Goal: Transaction & Acquisition: Purchase product/service

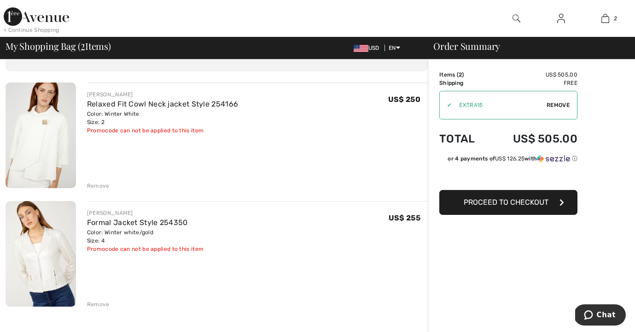
scroll to position [52, 0]
click at [515, 17] on img at bounding box center [516, 18] width 8 height 11
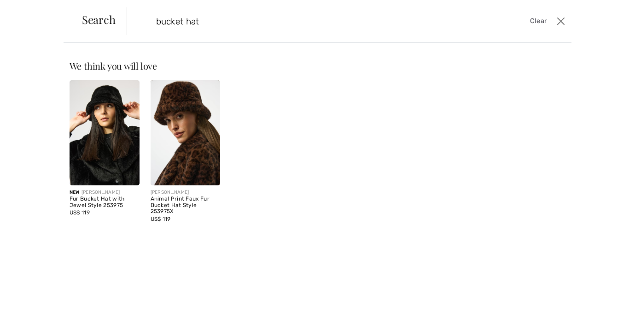
type input "bucket hat"
click at [99, 148] on img at bounding box center [105, 132] width 70 height 105
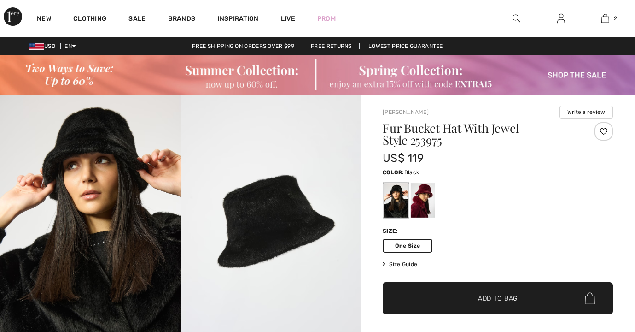
checkbox input "true"
click at [494, 300] on span "Add to Bag" at bounding box center [498, 298] width 40 height 10
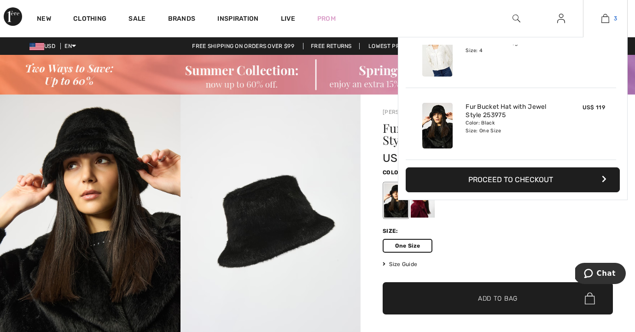
click at [605, 16] on img at bounding box center [605, 18] width 8 height 11
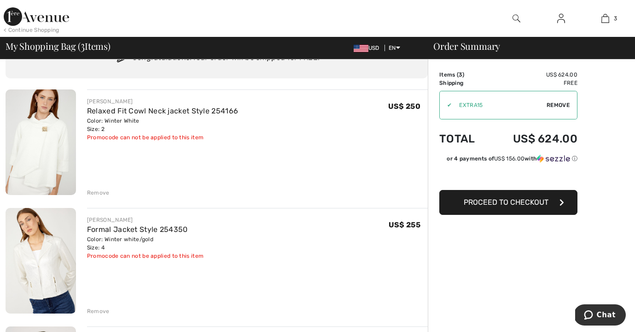
scroll to position [48, 0]
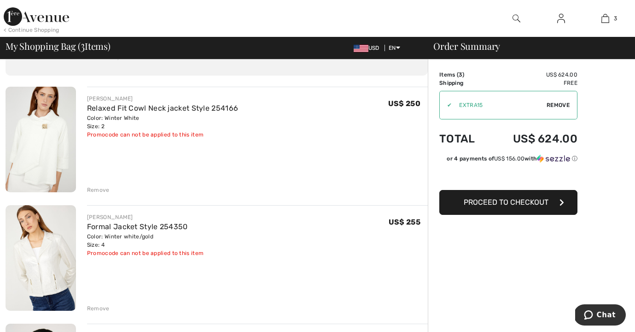
click at [516, 15] on img at bounding box center [516, 18] width 8 height 11
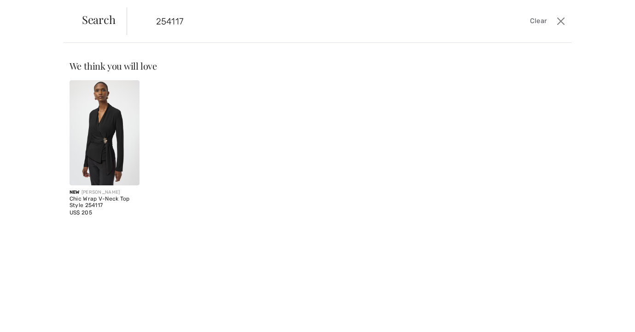
type input "254117"
click at [100, 166] on img at bounding box center [105, 132] width 70 height 105
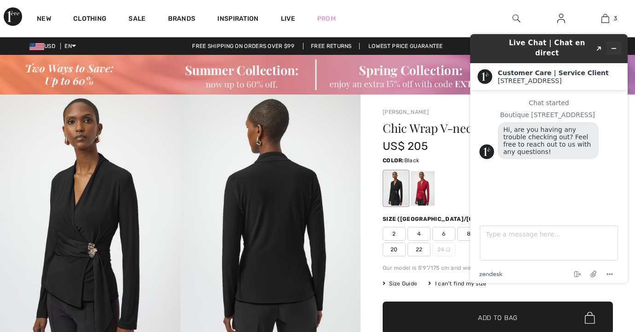
click at [613, 45] on icon "Minimize widget" at bounding box center [614, 48] width 6 height 6
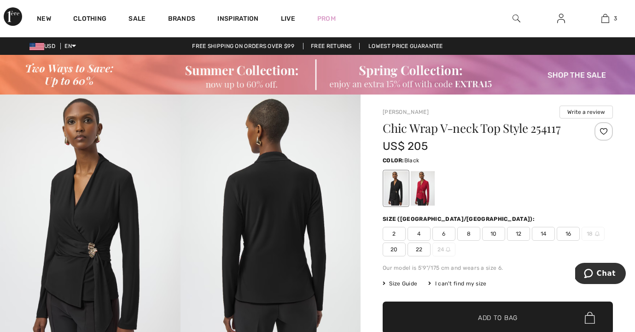
click at [391, 232] on span "2" at bounding box center [394, 234] width 23 height 14
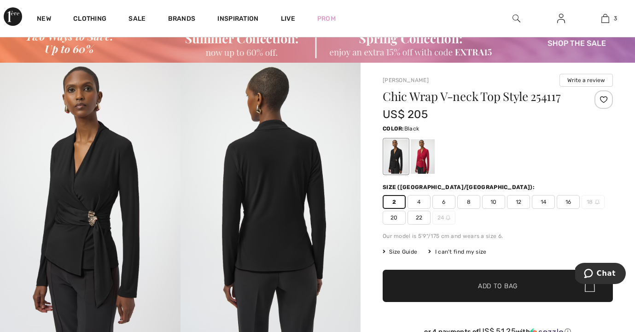
scroll to position [14, 0]
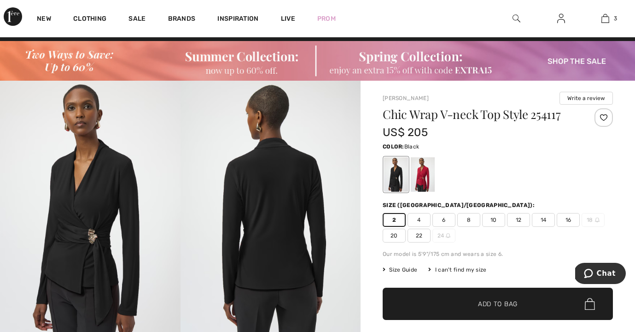
click at [421, 218] on span "4" at bounding box center [418, 220] width 23 height 14
click at [493, 299] on span "Add to Bag" at bounding box center [498, 304] width 40 height 10
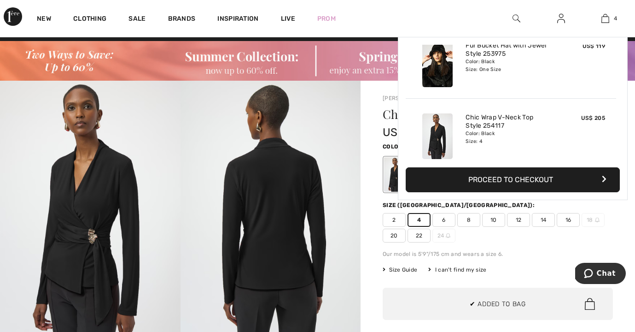
scroll to position [172, 0]
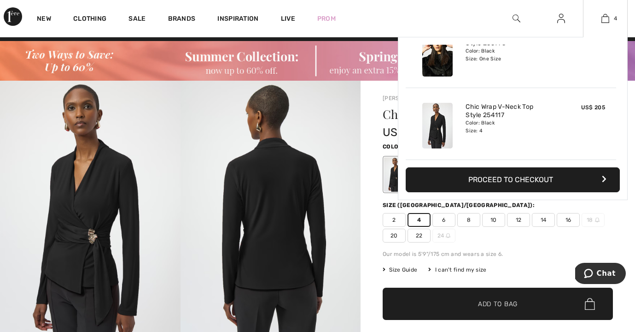
click at [510, 131] on div "Color: Black Size: 4" at bounding box center [510, 126] width 91 height 15
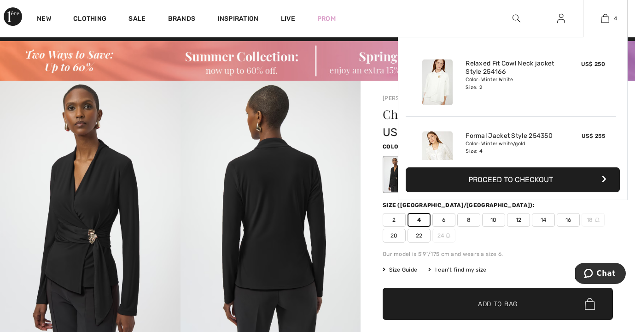
scroll to position [0, 0]
click at [484, 134] on link "Formal Jacket Style 254350" at bounding box center [508, 136] width 87 height 8
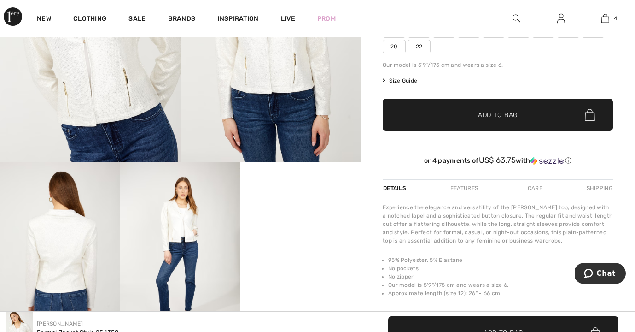
scroll to position [120, 0]
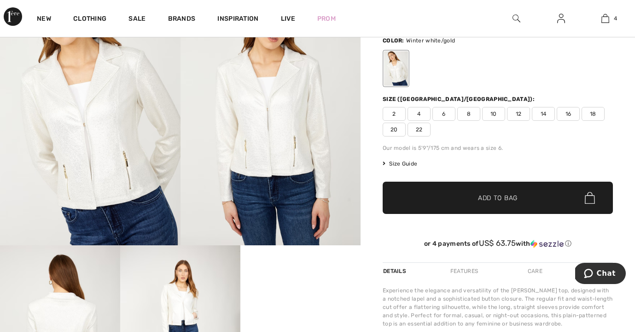
click at [110, 169] on img at bounding box center [90, 110] width 180 height 270
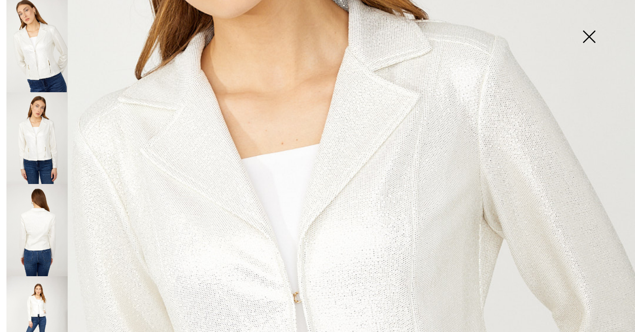
scroll to position [231, 0]
click at [587, 38] on img at bounding box center [589, 37] width 46 height 47
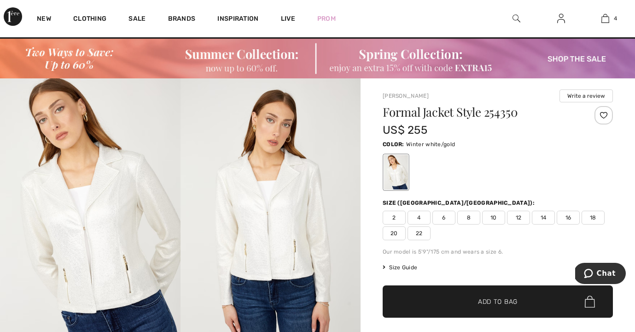
scroll to position [16, 0]
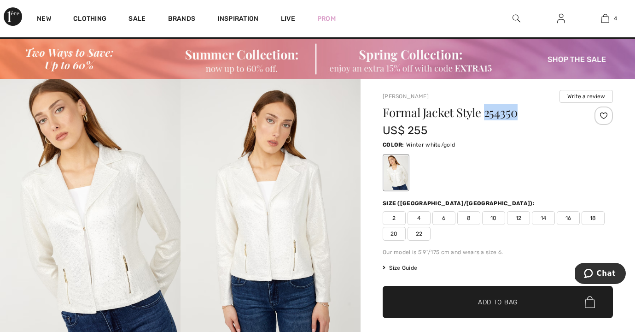
drag, startPoint x: 487, startPoint y: 114, endPoint x: 526, endPoint y: 111, distance: 39.3
click at [526, 111] on h1 "Formal Jacket Style 254350" at bounding box center [479, 112] width 192 height 12
copy h1 "254350"
click at [525, 110] on h1 "Formal Jacket Style 254350" at bounding box center [479, 112] width 192 height 12
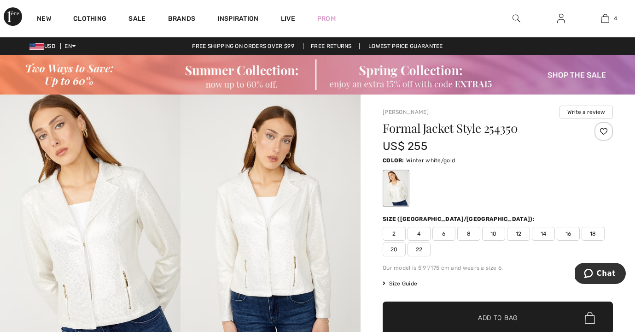
scroll to position [0, 0]
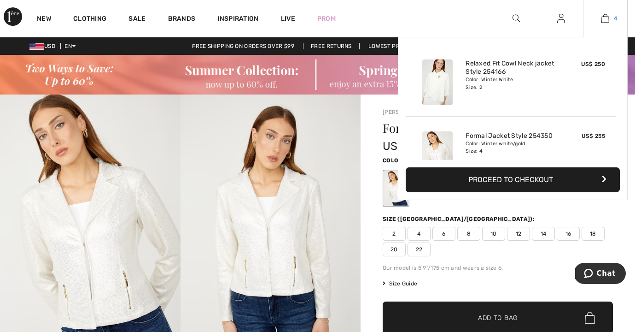
click at [604, 19] on img at bounding box center [605, 18] width 8 height 11
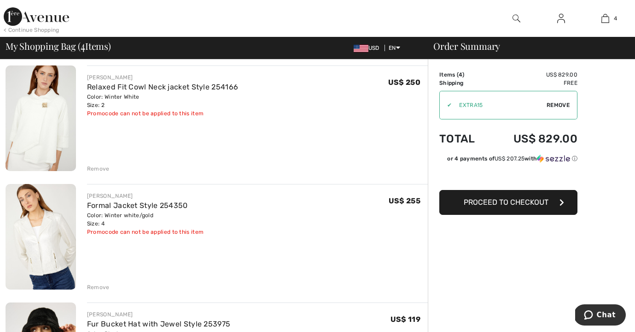
scroll to position [72, 0]
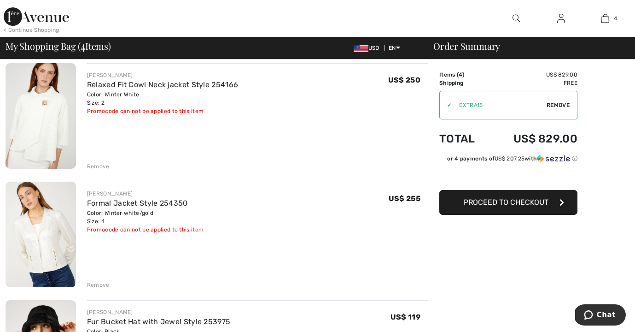
click at [97, 284] on div "Remove" at bounding box center [98, 284] width 23 height 8
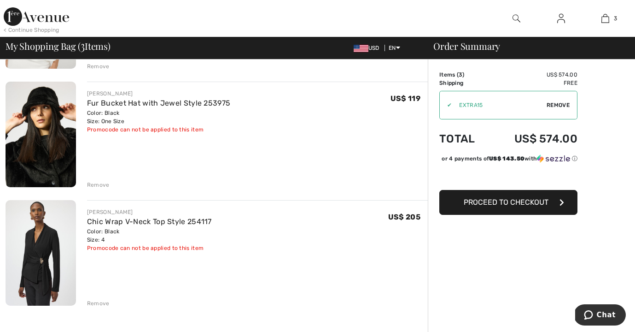
scroll to position [174, 0]
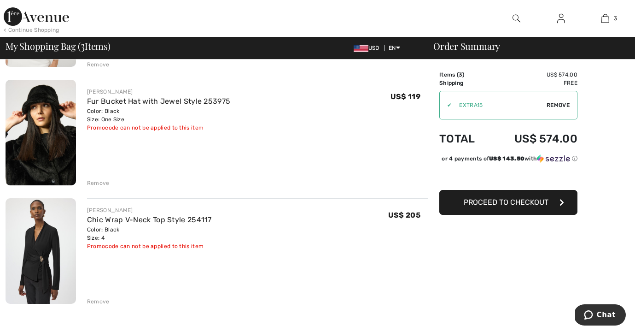
click at [96, 299] on div "Remove" at bounding box center [98, 301] width 23 height 8
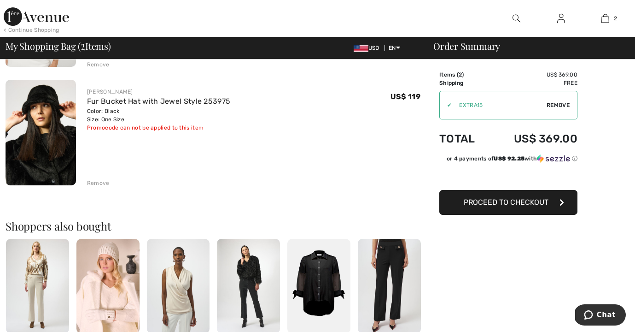
click at [98, 182] on div "Remove" at bounding box center [98, 183] width 23 height 8
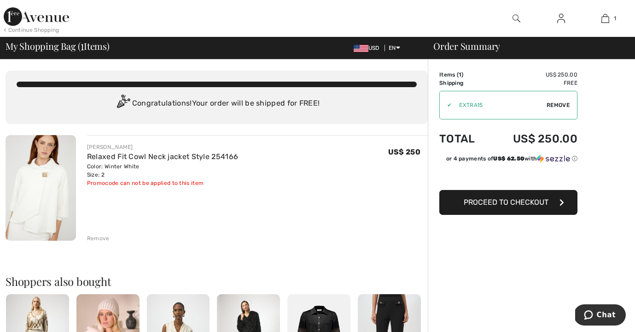
scroll to position [0, 0]
click at [489, 202] on span "Proceed to Checkout" at bounding box center [506, 202] width 85 height 9
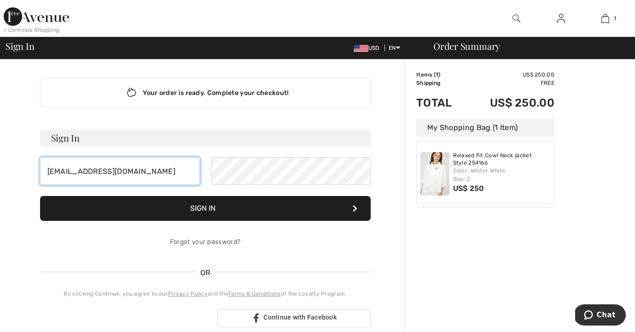
click at [52, 171] on input "[EMAIL_ADDRESS][DOMAIN_NAME]" at bounding box center [120, 171] width 160 height 28
drag, startPoint x: 153, startPoint y: 171, endPoint x: 41, endPoint y: 171, distance: 112.8
click at [40, 171] on input "[EMAIL_ADDRESS][DOMAIN_NAME]" at bounding box center [120, 171] width 160 height 28
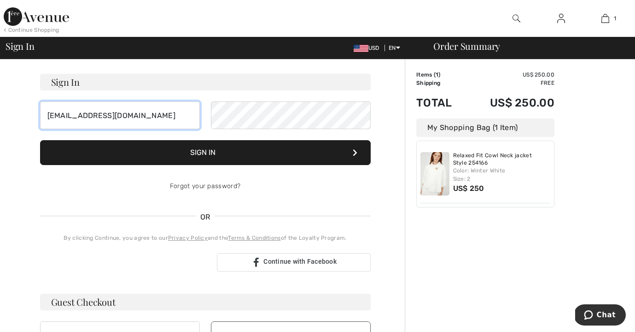
scroll to position [71, 0]
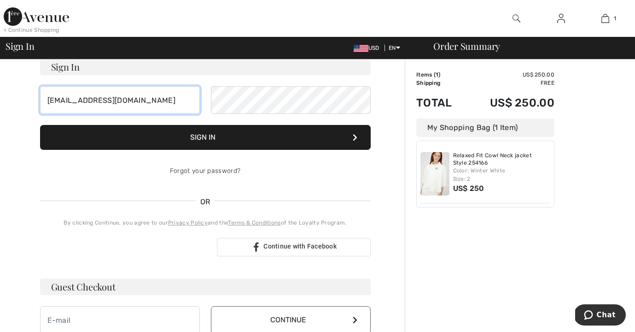
type input "[EMAIL_ADDRESS][DOMAIN_NAME]"
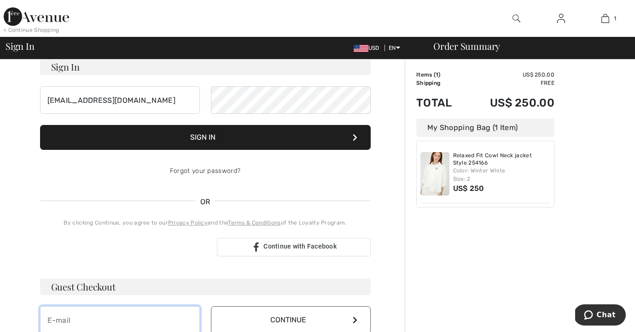
click at [48, 320] on input "email" at bounding box center [120, 320] width 160 height 28
click at [108, 296] on div "Guest Checkout Continue" at bounding box center [205, 305] width 331 height 55
click at [52, 321] on input "email" at bounding box center [120, 320] width 160 height 28
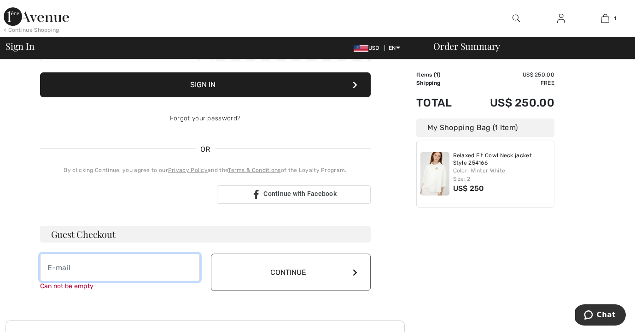
scroll to position [123, 0]
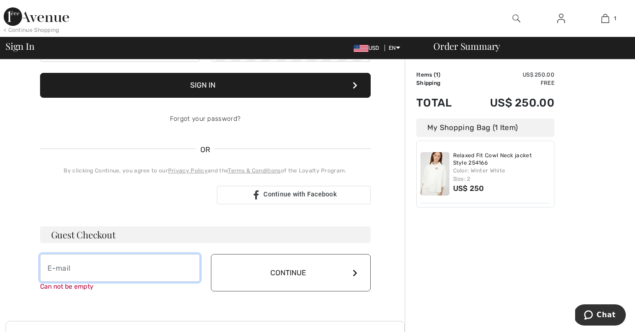
paste input "julisingerbedilion@gmail.com"
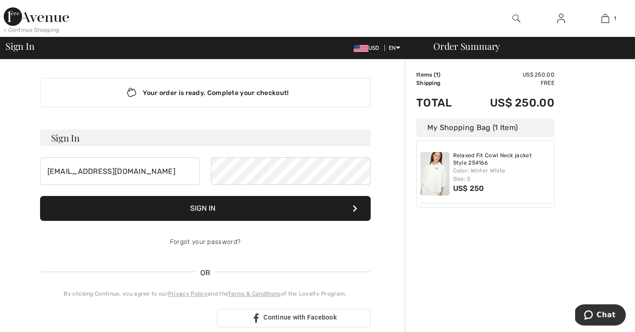
scroll to position [0, 0]
type input "julisingerbedilion@gmail.com"
drag, startPoint x: 142, startPoint y: 171, endPoint x: 19, endPoint y: 166, distance: 123.0
click at [19, 166] on div "Your order is ready. Complete your checkout! Sign In julisingerbedilion@gmail.c…" at bounding box center [205, 326] width 399 height 535
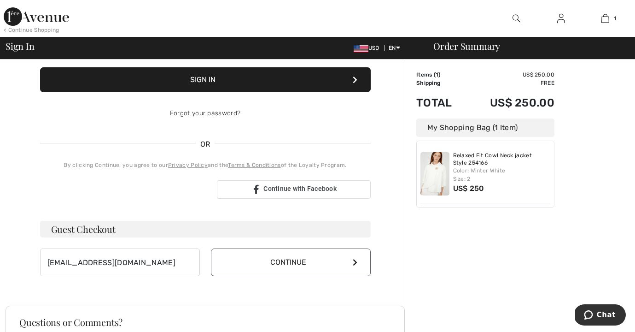
scroll to position [140, 0]
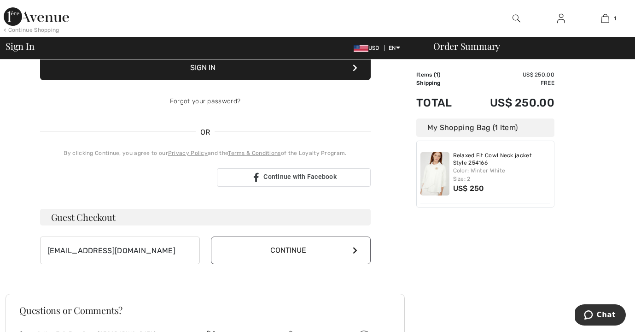
click at [354, 247] on button "Continue" at bounding box center [291, 250] width 160 height 28
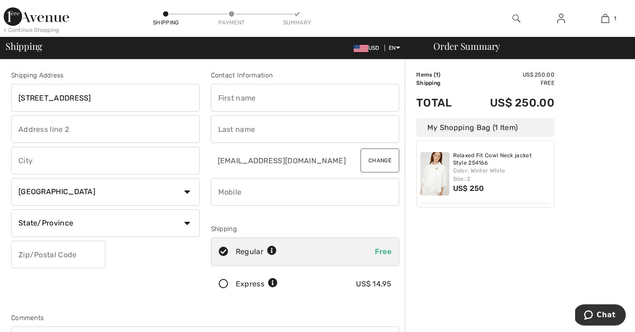
type input "5507 2nd Ave"
type input "Vienna"
select select "US"
select select "WV"
type input "26105"
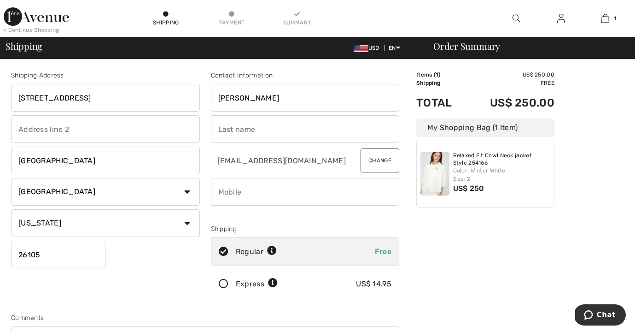
type input "Julianne"
type input "Bedilion"
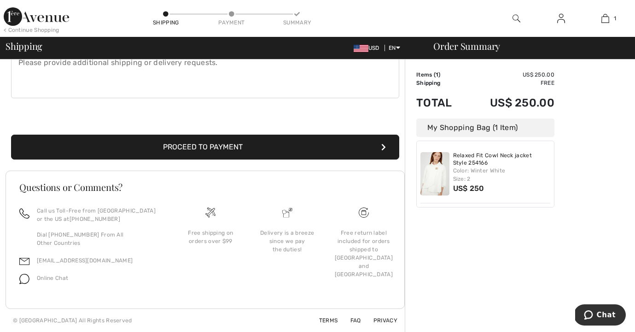
scroll to position [277, 0]
type input "3044815640"
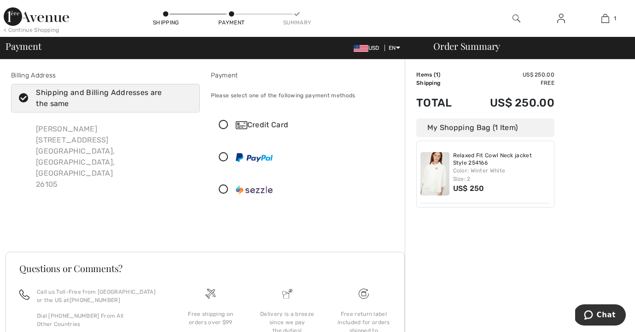
click at [224, 122] on icon at bounding box center [223, 125] width 24 height 10
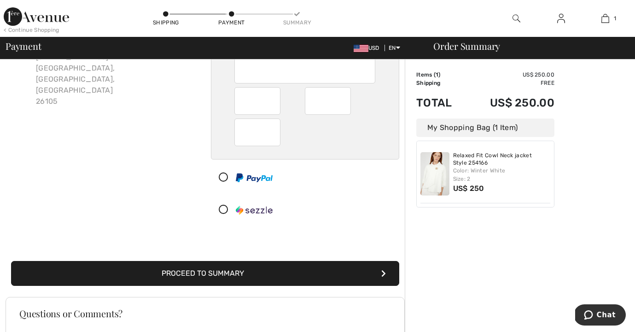
scroll to position [85, 0]
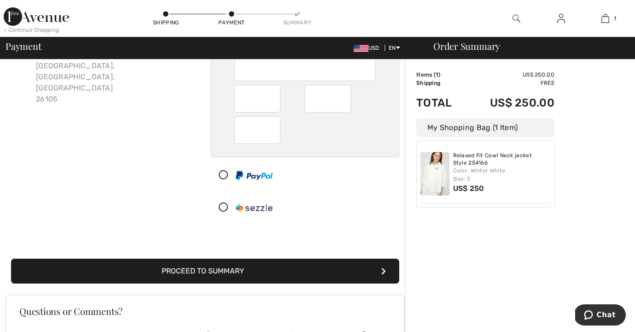
click at [221, 270] on button "Proceed to Summary" at bounding box center [205, 270] width 388 height 25
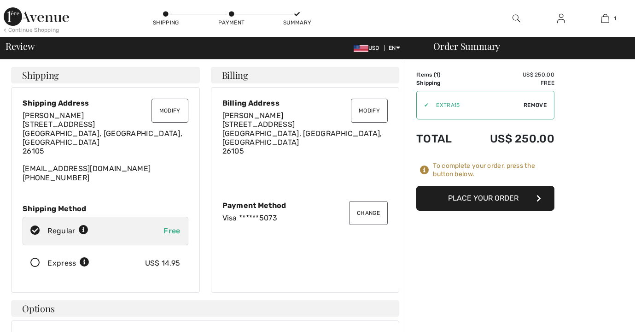
checkbox input "true"
click at [467, 198] on button "Place Your Order" at bounding box center [485, 198] width 138 height 25
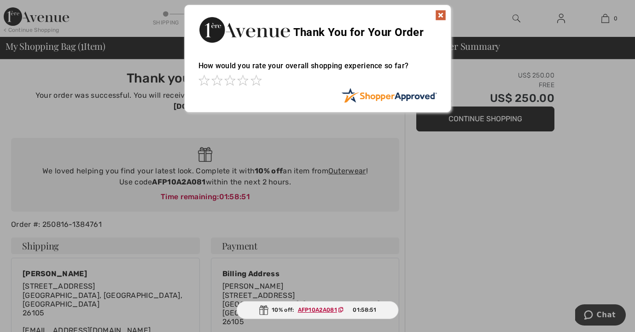
click at [438, 16] on img at bounding box center [440, 15] width 11 height 11
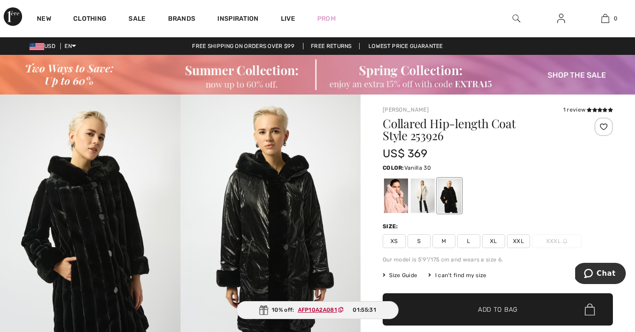
click at [417, 195] on div at bounding box center [423, 195] width 24 height 35
